Goal: Transaction & Acquisition: Purchase product/service

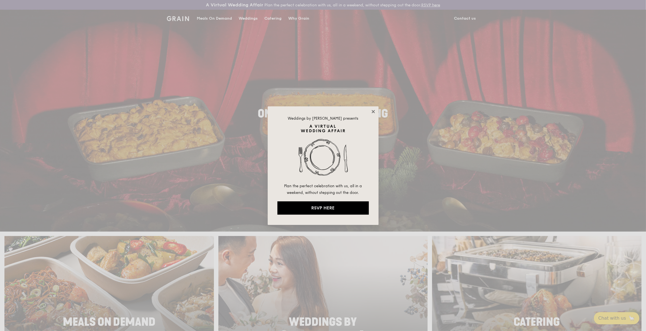
click at [373, 111] on icon at bounding box center [372, 111] width 3 height 3
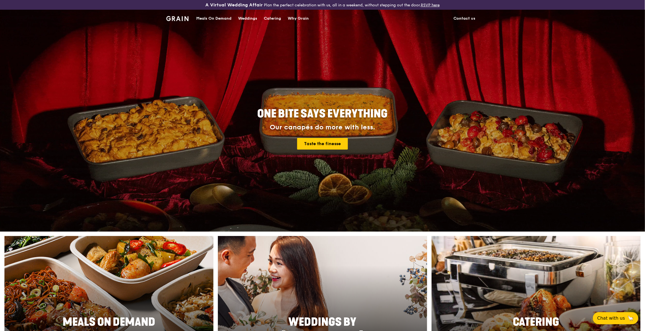
click at [179, 19] on img at bounding box center [177, 18] width 22 height 5
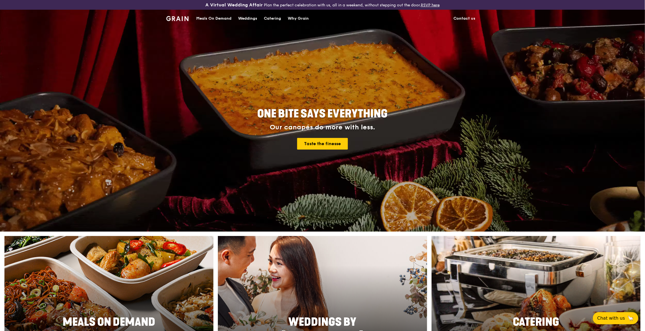
click at [216, 17] on div "Meals On Demand" at bounding box center [213, 18] width 35 height 17
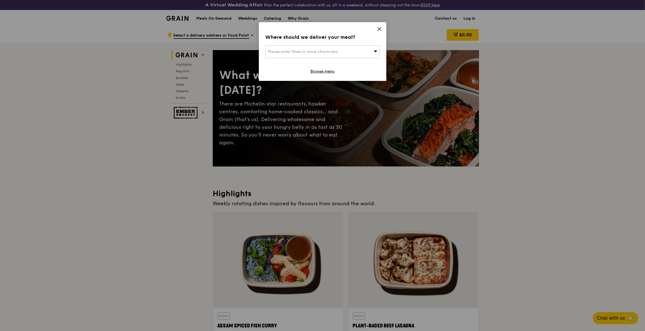
click at [379, 28] on icon at bounding box center [379, 29] width 5 height 5
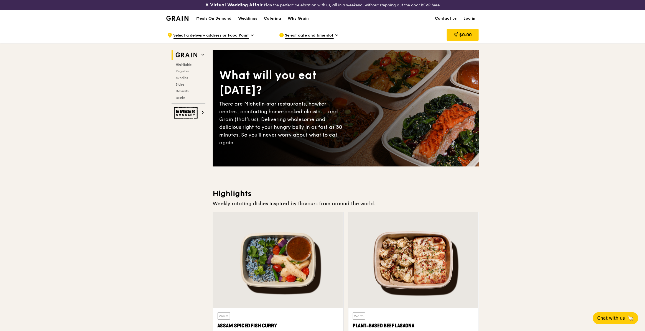
click at [469, 17] on link "Log in" at bounding box center [469, 18] width 19 height 17
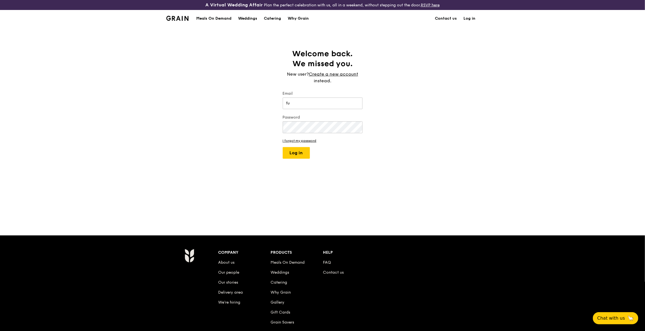
type input "[EMAIL_ADDRESS][DOMAIN_NAME]"
click at [283, 147] on button "Log in" at bounding box center [296, 153] width 27 height 12
click at [283, 164] on button "Log in" at bounding box center [296, 170] width 27 height 12
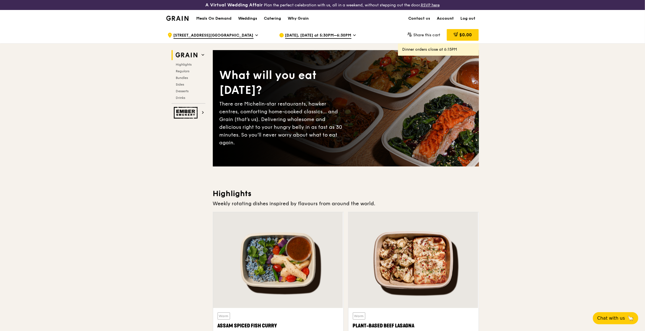
click at [442, 17] on link "Account" at bounding box center [446, 18] width 24 height 17
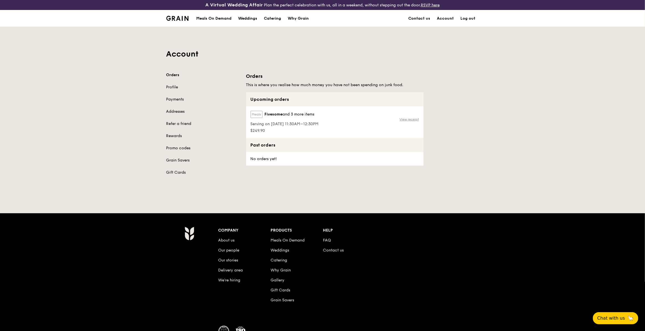
click at [412, 119] on link "View receipt" at bounding box center [408, 119] width 19 height 4
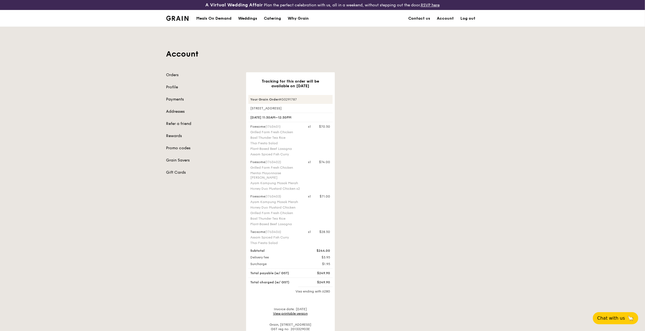
click at [105, 139] on div "Account Orders Profile Payments Addresses Refer a friend Rewards Promo codes Gr…" at bounding box center [322, 190] width 645 height 327
